Goal: Find specific page/section: Find specific page/section

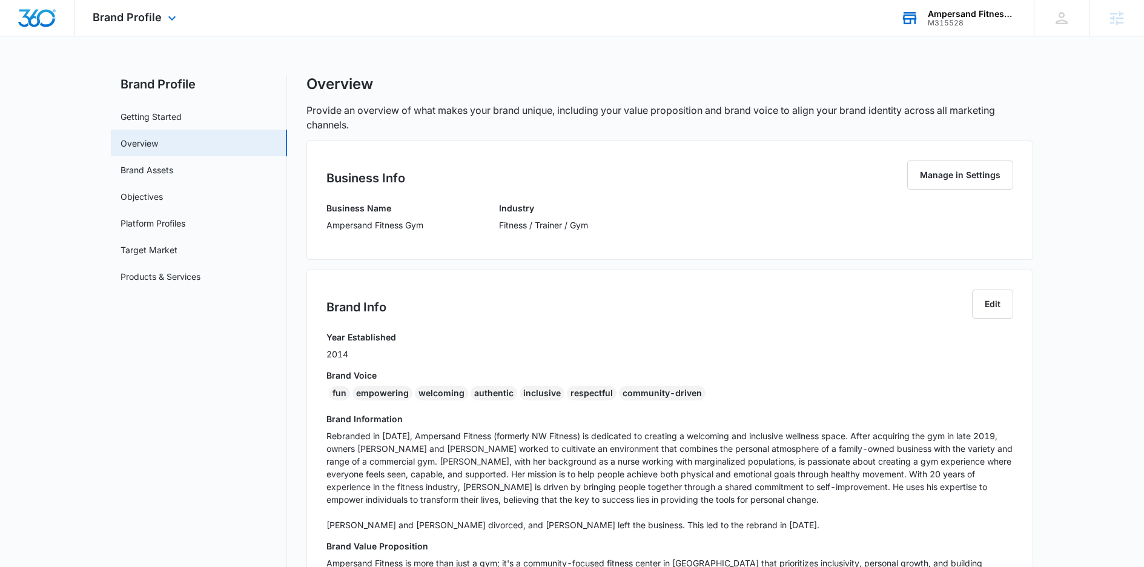
click at [927, 16] on div "Ampersand Fitness Gym M315528 Your Accounts View All" at bounding box center [957, 18] width 151 height 36
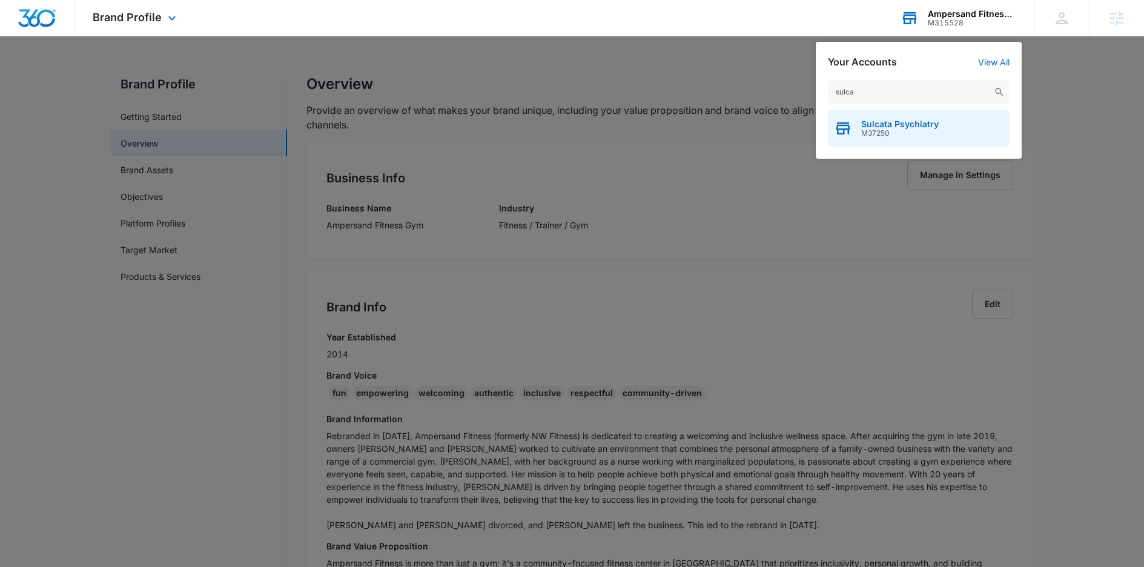
type input "sulca"
click at [945, 116] on div "Sulcata Psychiatry M37250" at bounding box center [919, 128] width 182 height 36
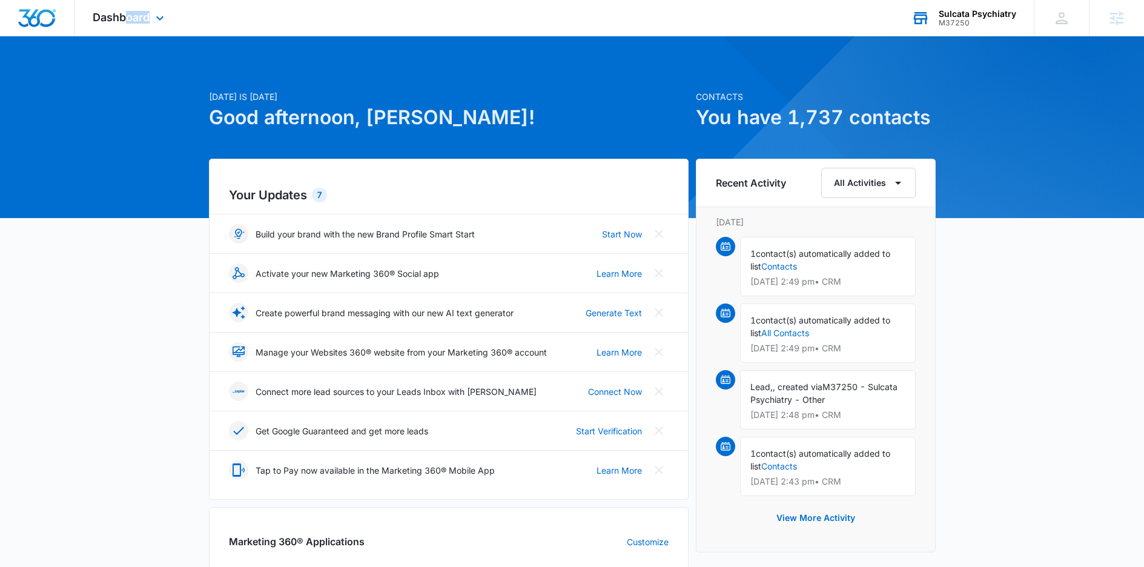
click at [125, 24] on div "Dashboard Apps Reputation Websites Forms CRM Email Social Content Ads Intellige…" at bounding box center [129, 18] width 111 height 36
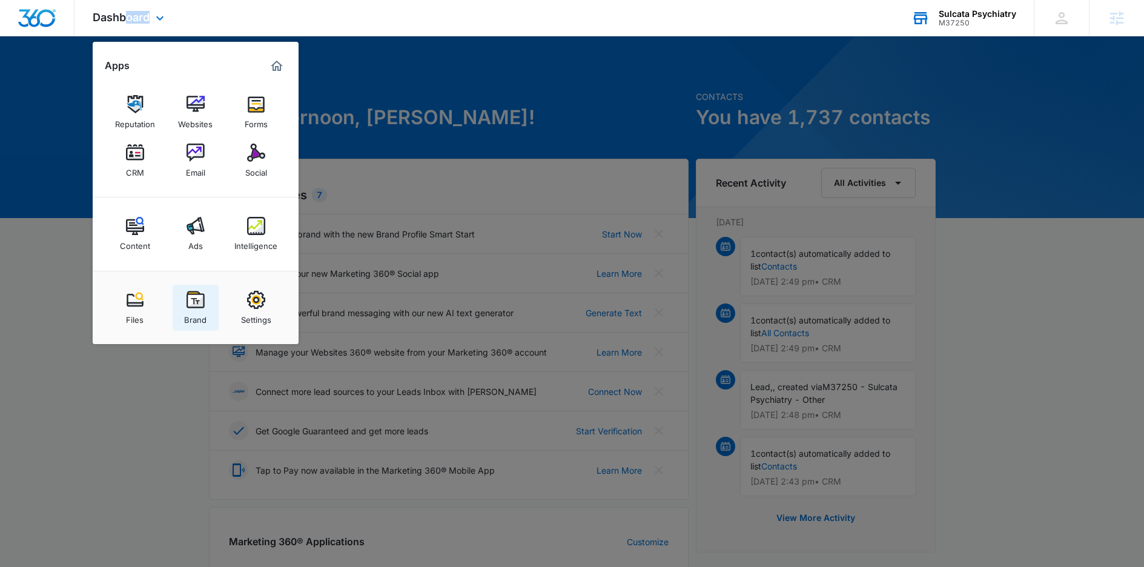
click at [200, 311] on div "Brand" at bounding box center [195, 317] width 22 height 16
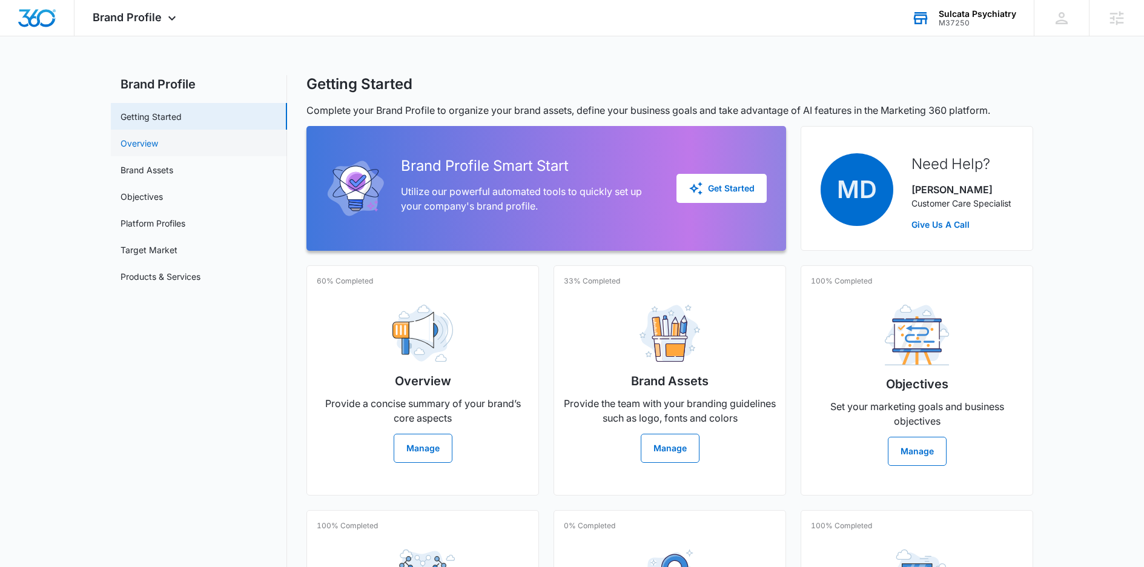
click at [158, 144] on link "Overview" at bounding box center [140, 143] width 38 height 13
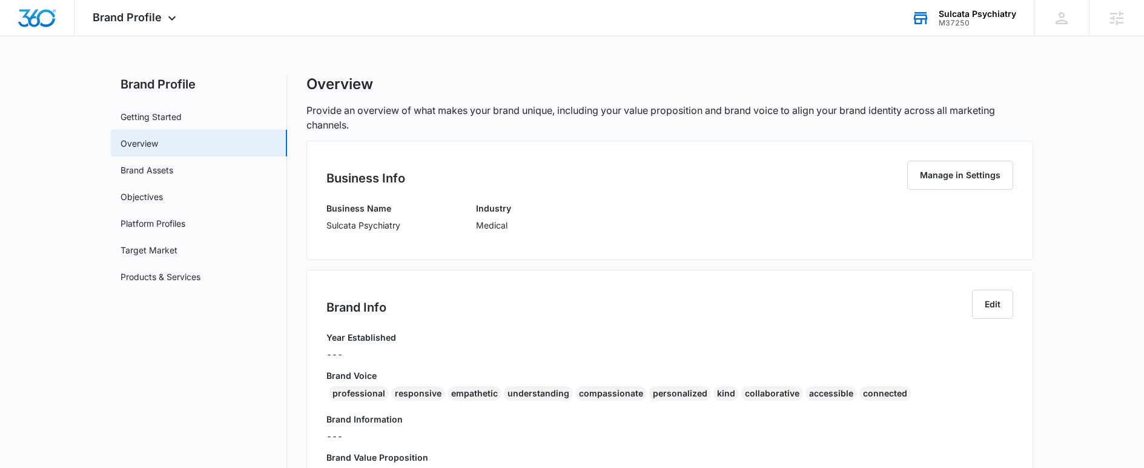
click at [404, 193] on div "Business Info Manage in Settings" at bounding box center [669, 181] width 687 height 41
click at [388, 225] on p "Sulcata Psychiatry" at bounding box center [363, 225] width 74 height 13
copy p "Sulcata Psychiatry"
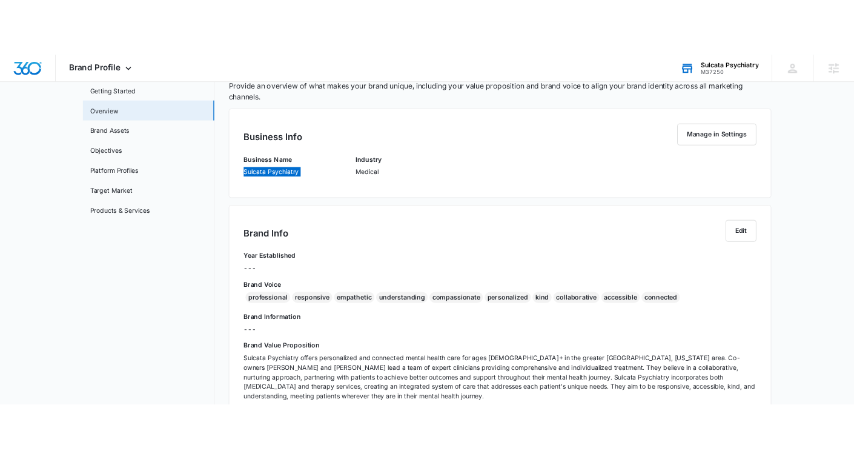
scroll to position [234, 0]
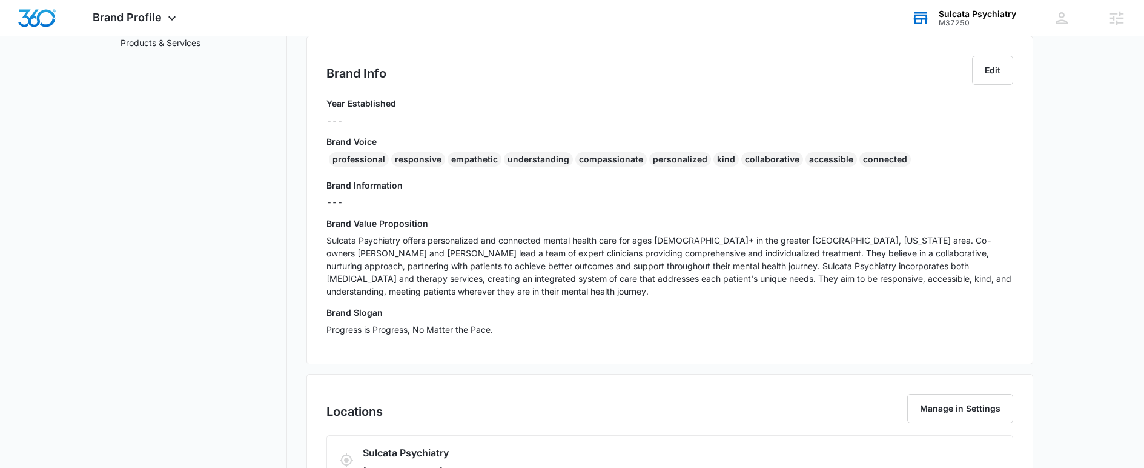
click at [463, 256] on p "Sulcata Psychiatry offers personalized and connected mental health care for age…" at bounding box center [669, 266] width 687 height 64
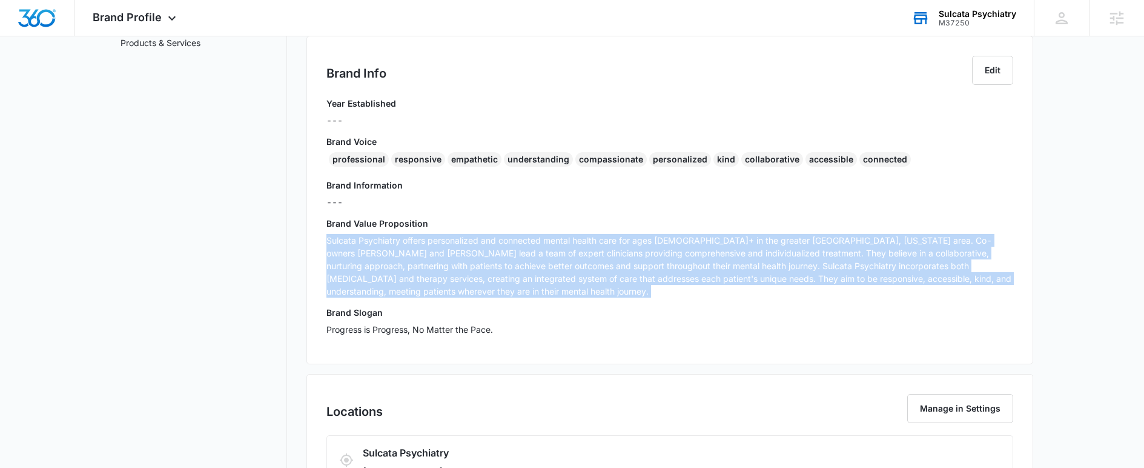
click at [463, 256] on p "Sulcata Psychiatry offers personalized and connected mental health care for age…" at bounding box center [669, 266] width 687 height 64
copy p "Sulcata Psychiatry offers personalized and connected mental health care for age…"
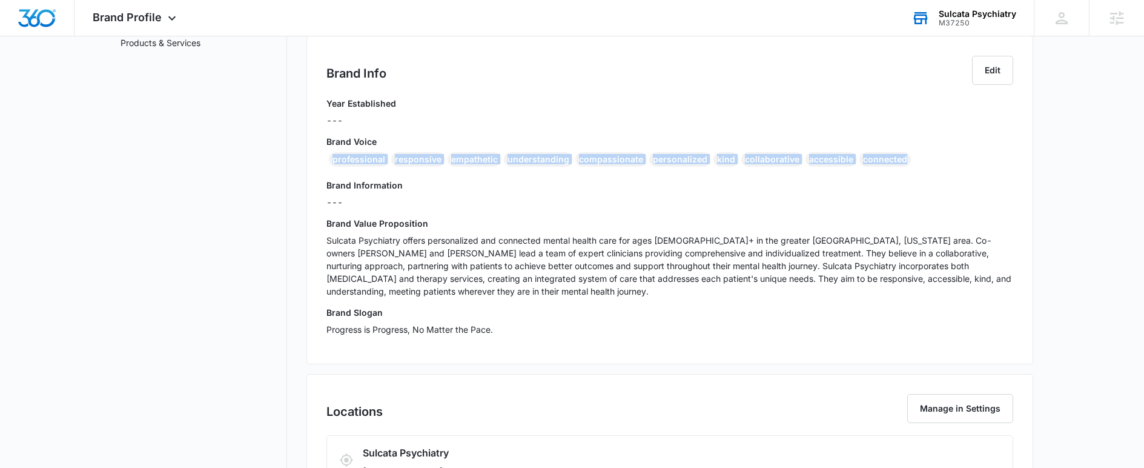
drag, startPoint x: 928, startPoint y: 161, endPoint x: 317, endPoint y: 158, distance: 611.1
click at [317, 158] on div "Brand Info Edit Year Established --- Brand Voice professional responsive empath…" at bounding box center [669, 200] width 727 height 328
copy div "professional responsive empathetic understanding compassionate personalized kin…"
drag, startPoint x: 87, startPoint y: 175, endPoint x: 360, endPoint y: 141, distance: 275.3
click at [360, 141] on h3 "Brand Voice" at bounding box center [669, 141] width 687 height 13
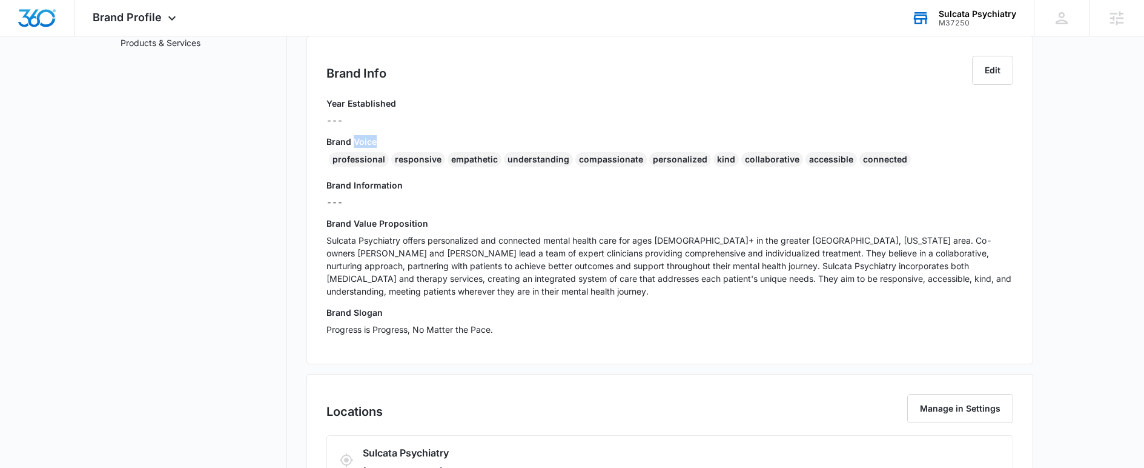
click at [360, 141] on h3 "Brand Voice" at bounding box center [669, 141] width 687 height 13
copy h3 "Brand Voice"
